Goal: Find specific page/section

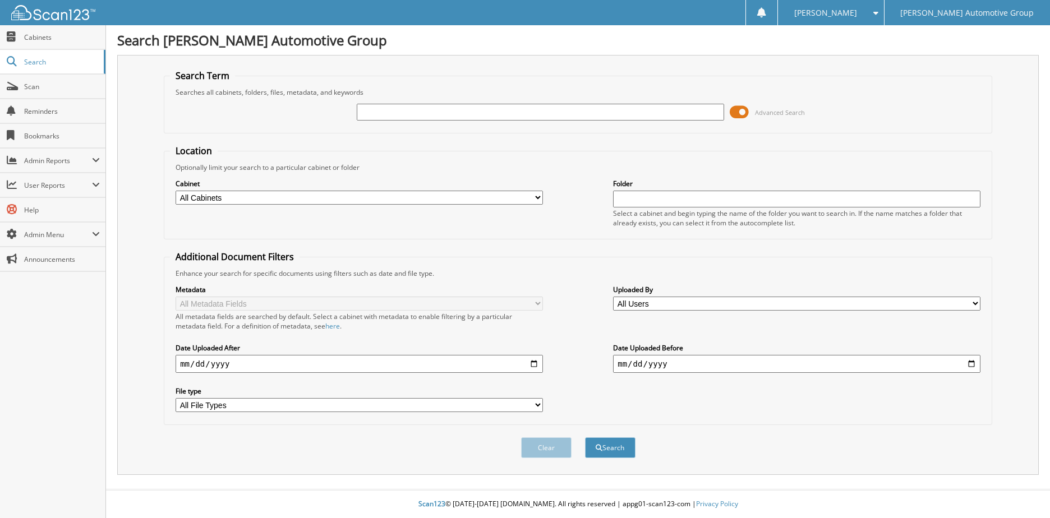
click at [426, 110] on input "text" at bounding box center [541, 112] width 368 height 17
type input "173086"
click at [585, 438] on button "Search" at bounding box center [610, 448] width 51 height 21
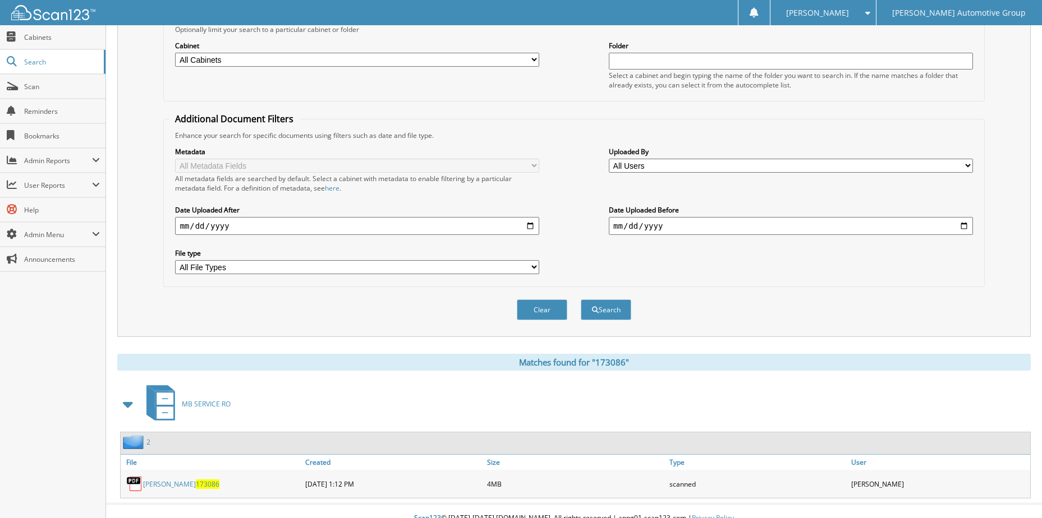
scroll to position [153, 0]
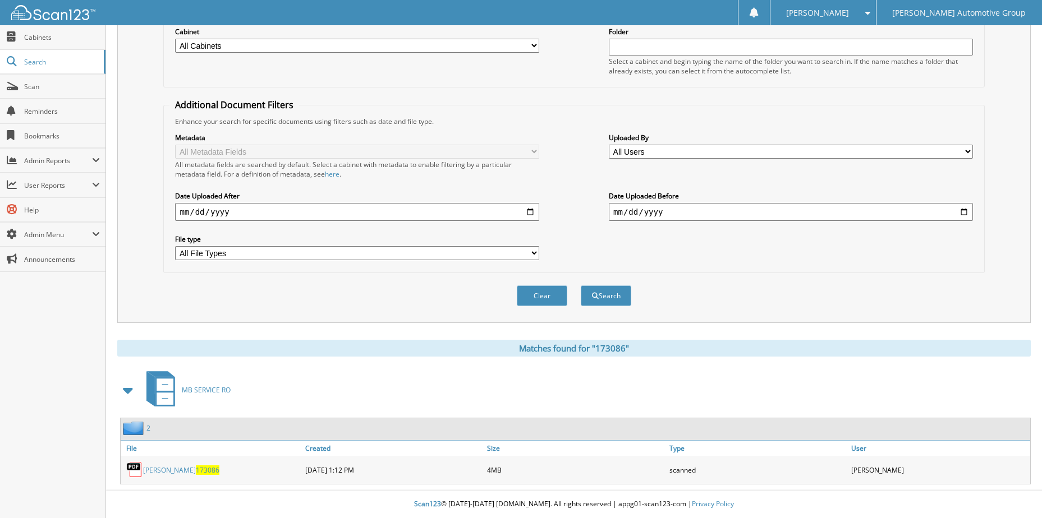
click at [196, 474] on span "173086" at bounding box center [208, 471] width 24 height 10
